Goal: Task Accomplishment & Management: Use online tool/utility

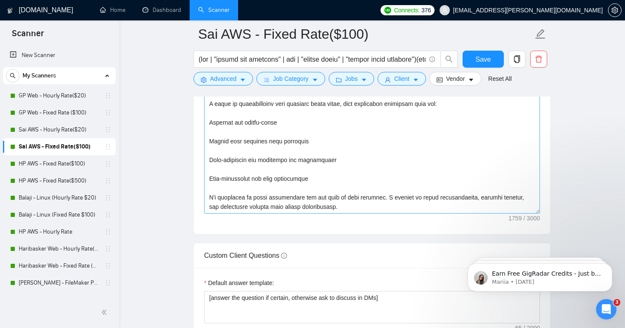
scroll to position [1128, 0]
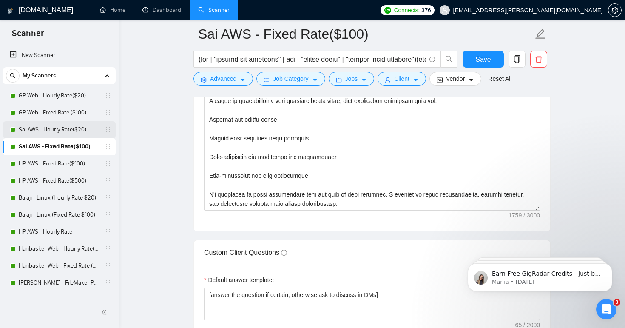
click at [65, 133] on link "Sai AWS - Hourly Rate($20)" at bounding box center [59, 129] width 81 height 17
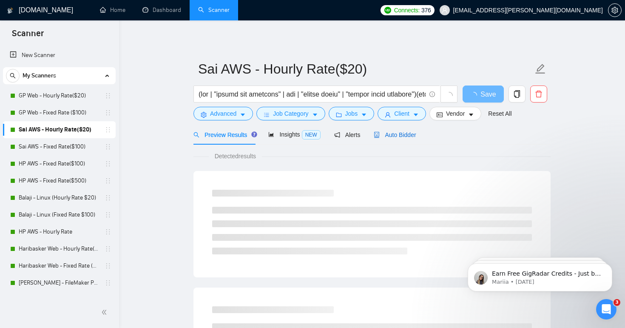
click at [412, 139] on div "Auto Bidder" at bounding box center [395, 134] width 42 height 9
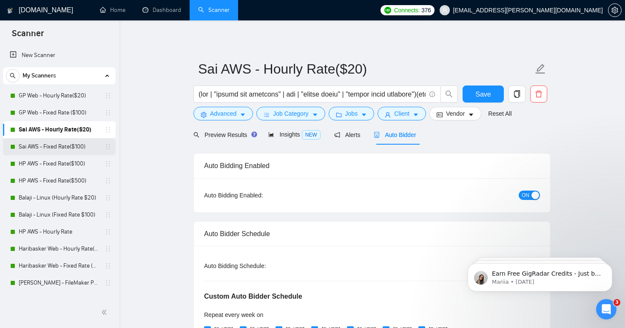
click at [54, 151] on link "Sai AWS - Fixed Rate($100)" at bounding box center [59, 146] width 81 height 17
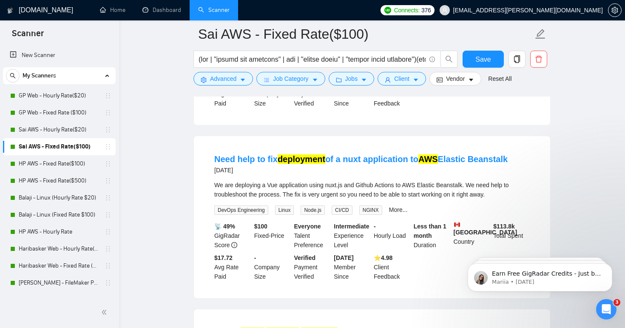
scroll to position [261, 0]
